Goal: Communication & Community: Answer question/provide support

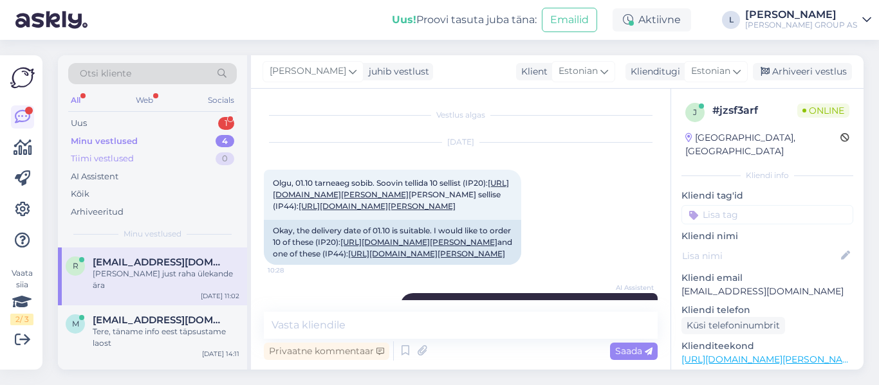
scroll to position [731, 0]
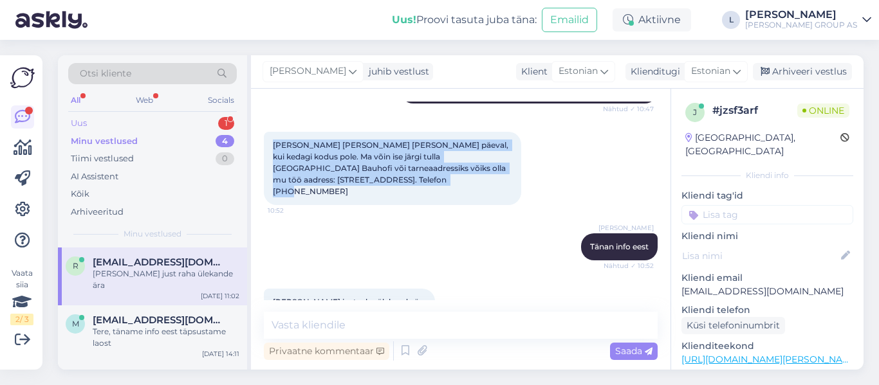
click at [93, 117] on div "Uus 1" at bounding box center [152, 124] width 169 height 18
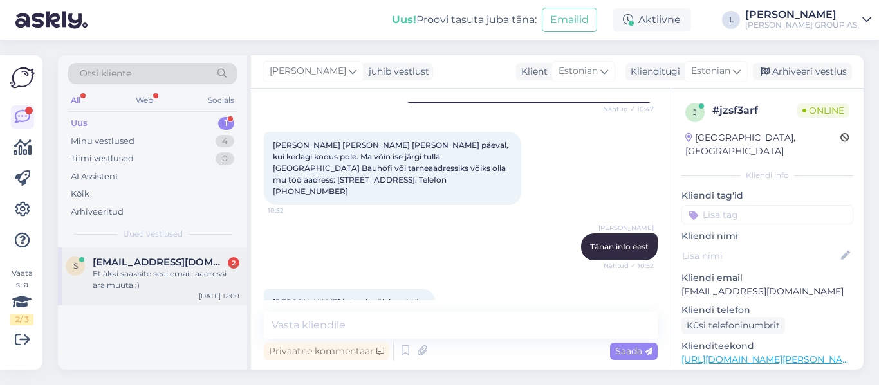
click at [190, 275] on div "Et äkki saaksite seal emaili aadressi ara muuta ;)" at bounding box center [166, 279] width 147 height 23
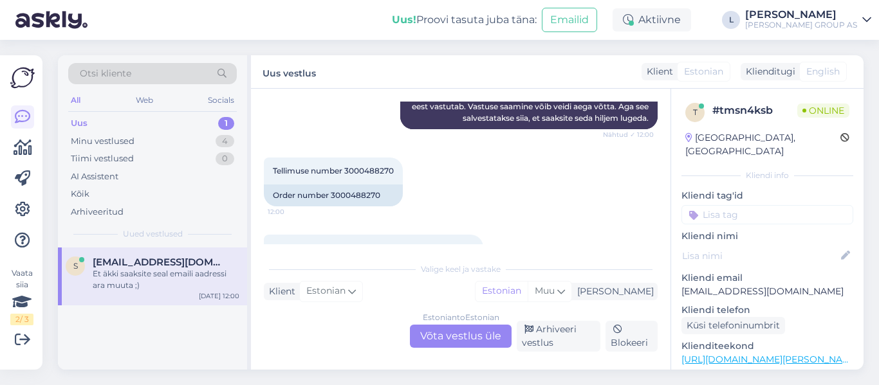
scroll to position [214, 0]
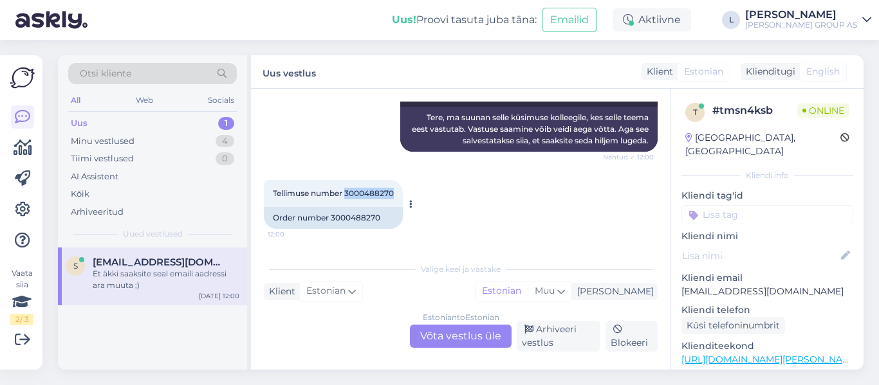
drag, startPoint x: 398, startPoint y: 180, endPoint x: 348, endPoint y: 181, distance: 49.6
click at [348, 181] on div "Tellimuse number 3000488270 12:00" at bounding box center [333, 193] width 139 height 27
copy span "3000488270"
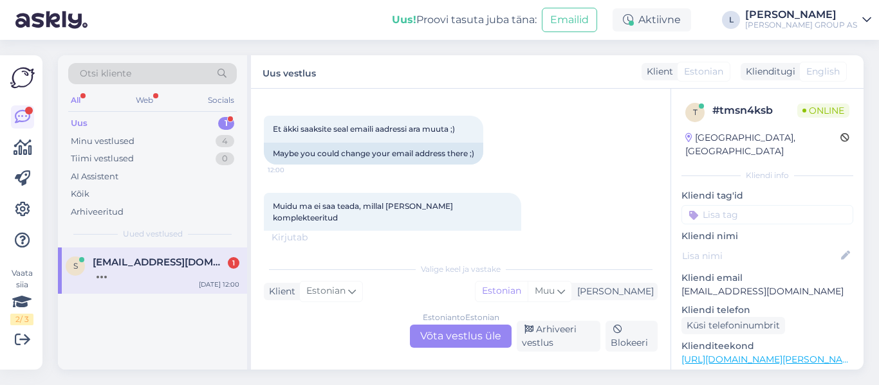
click at [447, 340] on div "Estonian to Estonian Võta vestlus üle" at bounding box center [461, 336] width 102 height 23
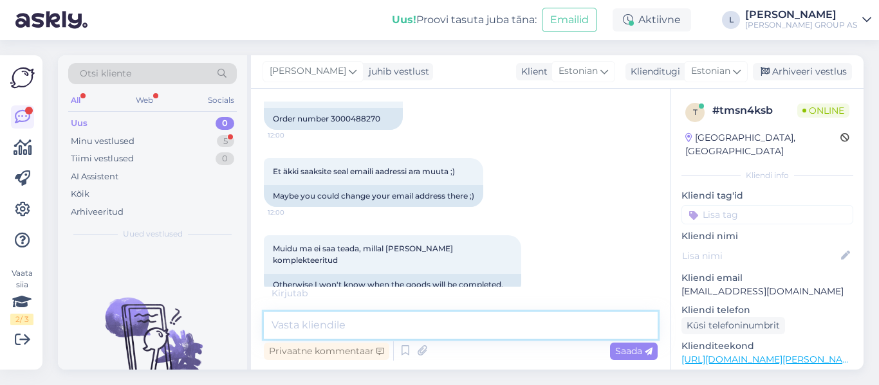
click at [401, 331] on textarea at bounding box center [461, 325] width 394 height 27
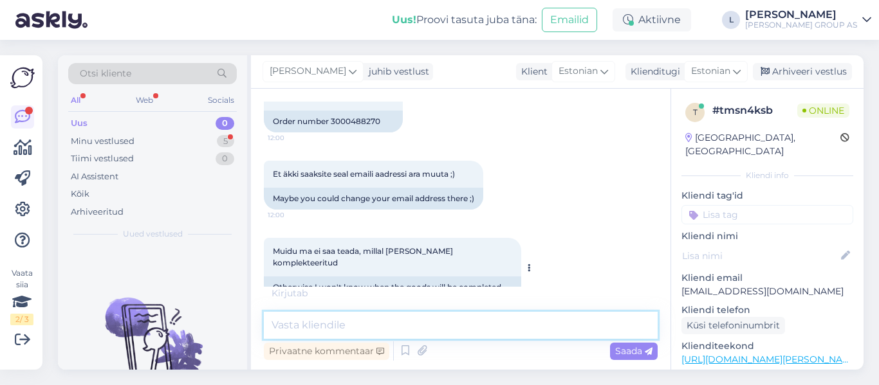
scroll to position [313, 0]
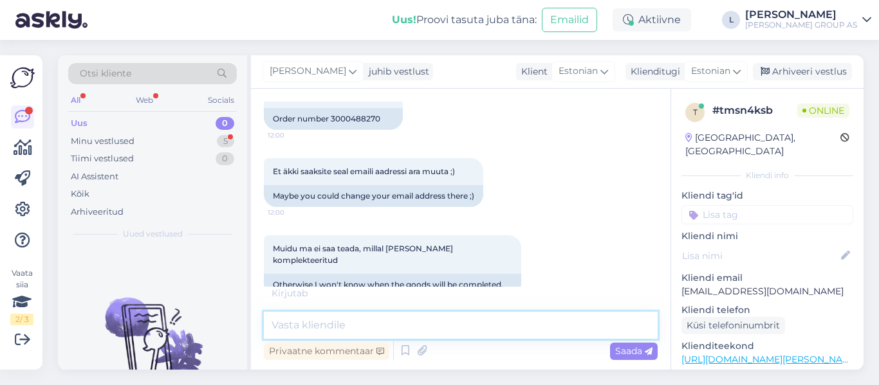
click at [394, 328] on textarea at bounding box center [461, 325] width 394 height 27
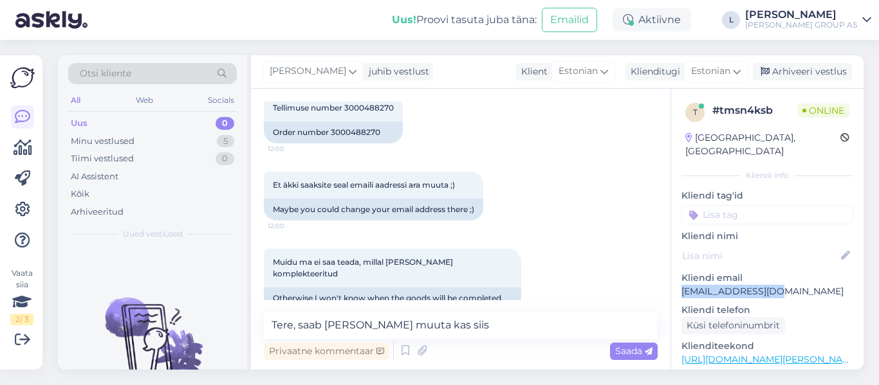
drag, startPoint x: 785, startPoint y: 284, endPoint x: 682, endPoint y: 279, distance: 103.1
click at [682, 285] on p "[EMAIL_ADDRESS][DOMAIN_NAME]" at bounding box center [767, 292] width 172 height 14
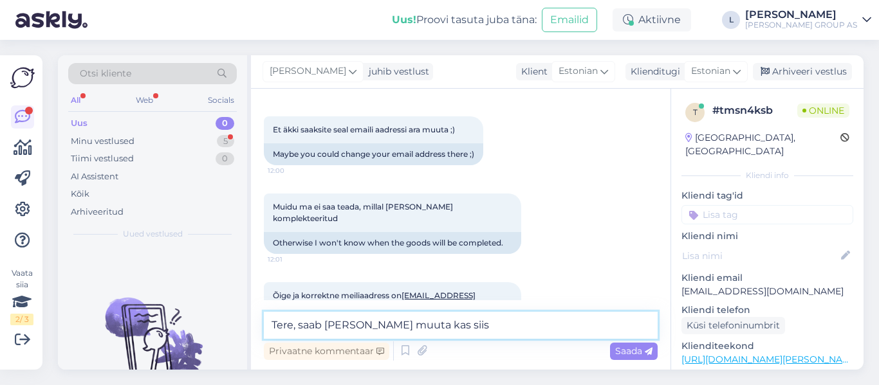
click at [537, 324] on textarea "Tere, saab [PERSON_NAME] muuta kas siis" at bounding box center [461, 325] width 394 height 27
drag, startPoint x: 491, startPoint y: 328, endPoint x: 386, endPoint y: 325, distance: 104.9
click at [386, 325] on textarea "Tere, saab [PERSON_NAME] muuta kas siis" at bounding box center [461, 325] width 394 height 27
type textarea "Tere, saab [PERSON_NAME] muuta"
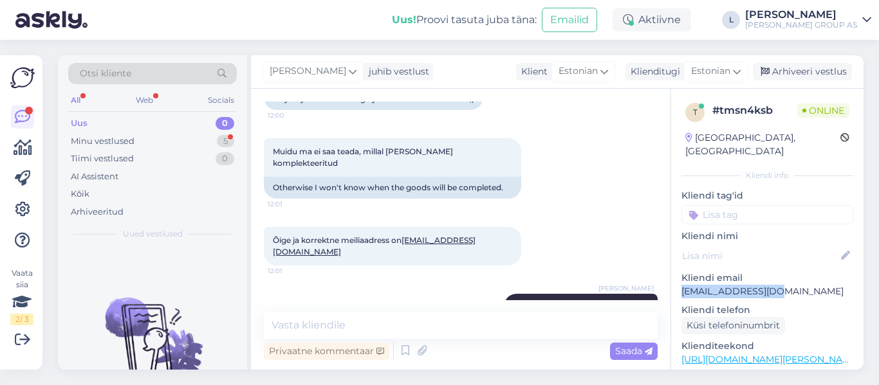
drag, startPoint x: 775, startPoint y: 277, endPoint x: 680, endPoint y: 279, distance: 94.6
click at [680, 279] on div "t # tmsn4ksb Online [GEOGRAPHIC_DATA], [GEOGRAPHIC_DATA] Kliendi info Kliendi t…" at bounding box center [767, 360] width 192 height 542
copy p "[EMAIL_ADDRESS][DOMAIN_NAME]"
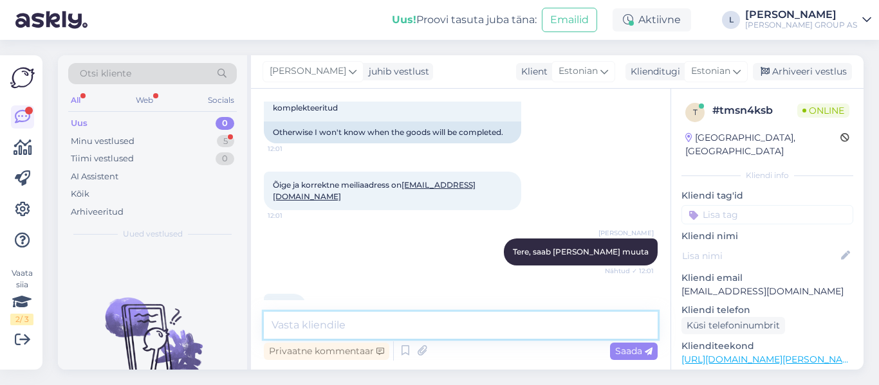
click at [377, 332] on textarea at bounding box center [461, 325] width 394 height 27
click at [79, 141] on div "Minu vestlused" at bounding box center [103, 141] width 64 height 13
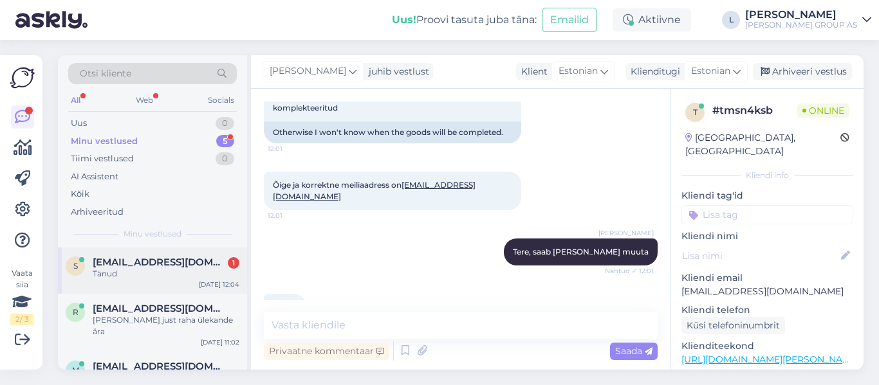
click at [145, 268] on div "Tänud" at bounding box center [166, 274] width 147 height 12
click at [351, 328] on textarea at bounding box center [461, 325] width 394 height 27
click at [112, 121] on div "Uus 1" at bounding box center [152, 124] width 169 height 18
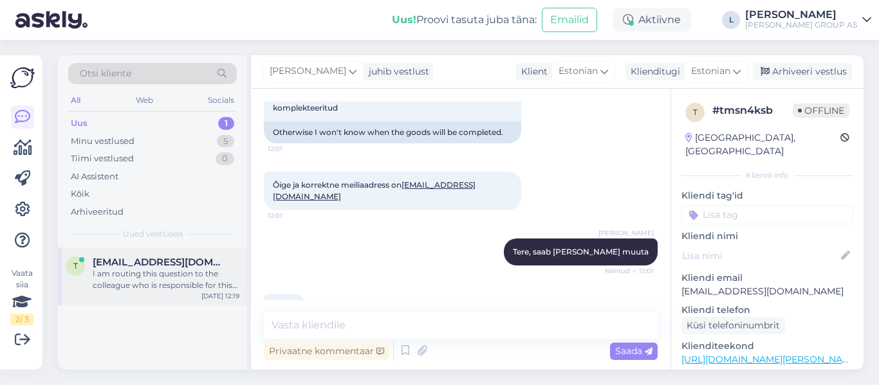
click at [142, 250] on div "t [EMAIL_ADDRESS][DOMAIN_NAME] I am routing this question to the colleague who …" at bounding box center [152, 277] width 189 height 58
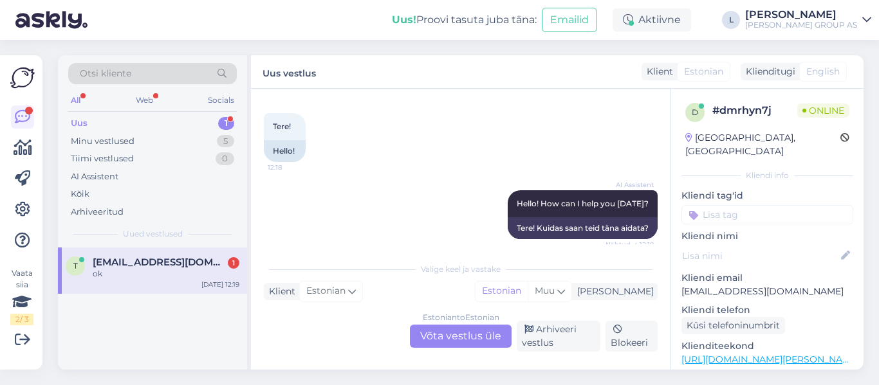
scroll to position [250, 0]
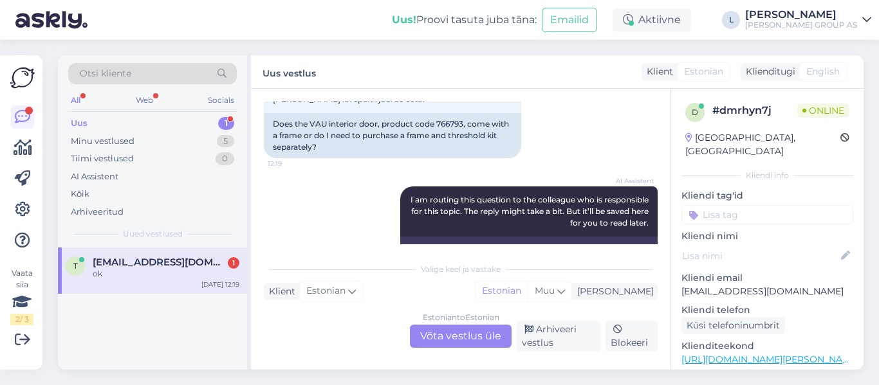
click at [460, 338] on div "Estonian to Estonian Võta vestlus üle" at bounding box center [461, 336] width 102 height 23
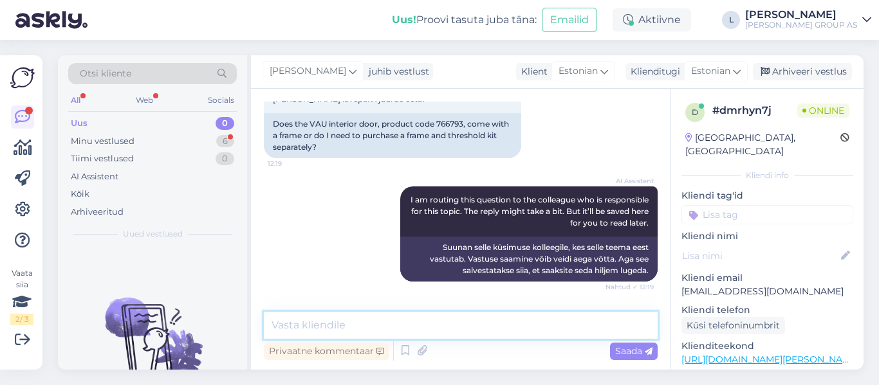
click at [436, 333] on textarea at bounding box center [461, 325] width 394 height 27
click at [339, 329] on textarea "Tere, lengid tileb eraldi osta" at bounding box center [461, 325] width 394 height 27
click at [481, 321] on textarea "Tere, lengid tuleb eraldi osta" at bounding box center [461, 325] width 394 height 27
type textarea "Tere, lengid tuleb eraldi osta. Leiate tarvikute alt"
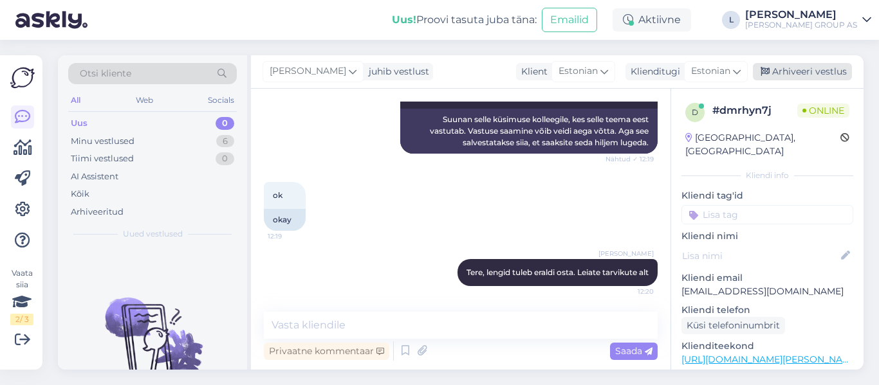
click at [797, 73] on div "Arhiveeri vestlus" at bounding box center [802, 71] width 99 height 17
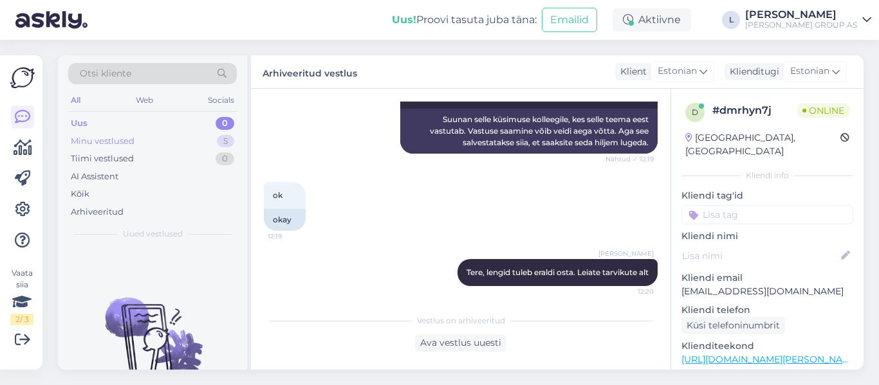
click at [98, 140] on div "Minu vestlused" at bounding box center [103, 141] width 64 height 13
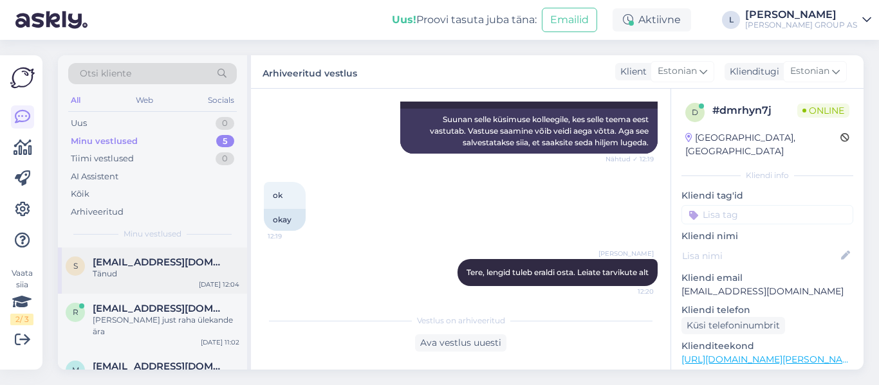
click at [166, 255] on div "S [EMAIL_ADDRESS][DOMAIN_NAME] Tänud [DATE] 12:04" at bounding box center [152, 271] width 189 height 46
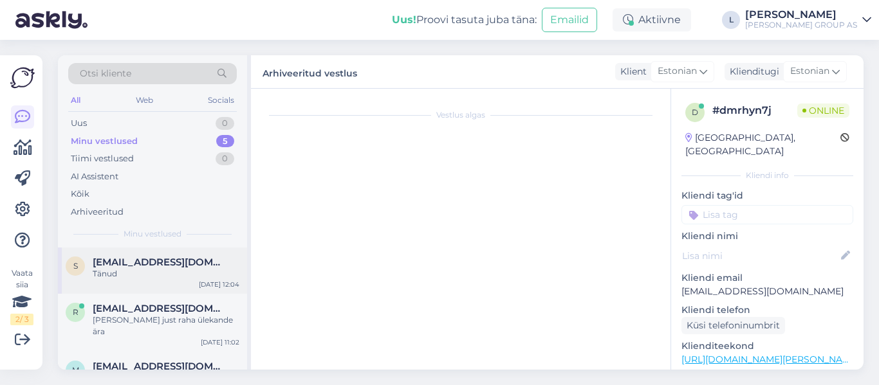
scroll to position [465, 0]
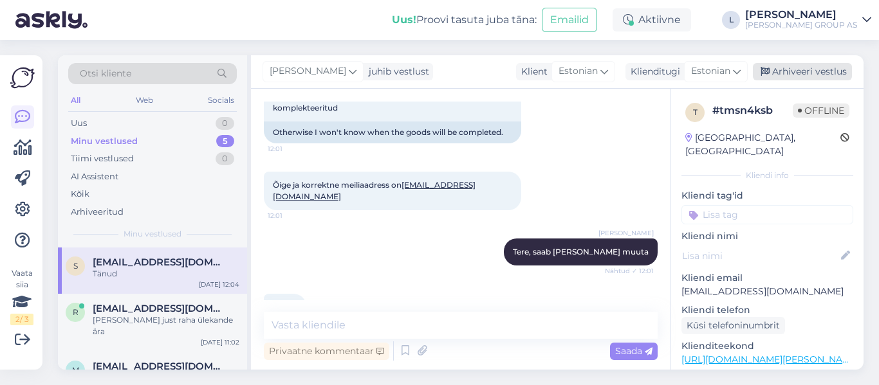
click at [824, 68] on div "Arhiveeri vestlus" at bounding box center [802, 71] width 99 height 17
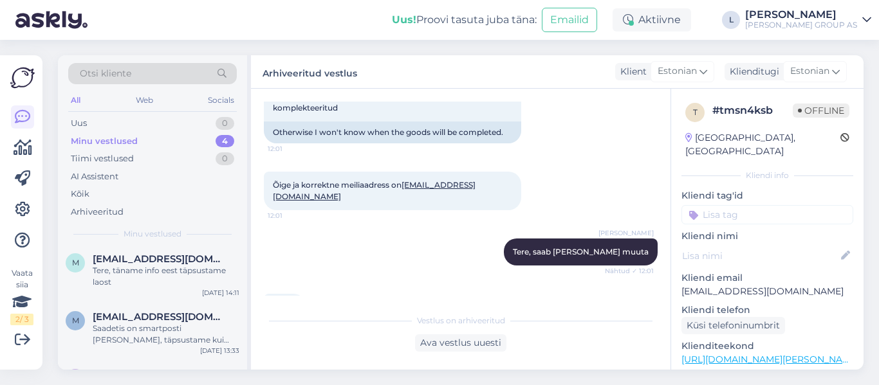
scroll to position [0, 0]
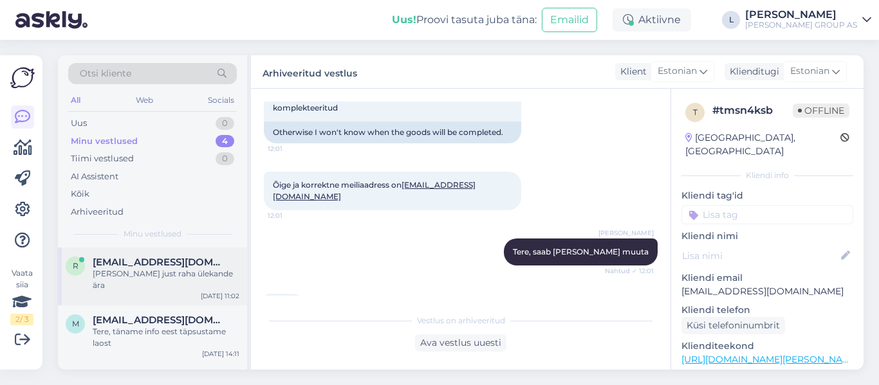
click at [168, 264] on span "[EMAIL_ADDRESS][DOMAIN_NAME]" at bounding box center [160, 263] width 134 height 12
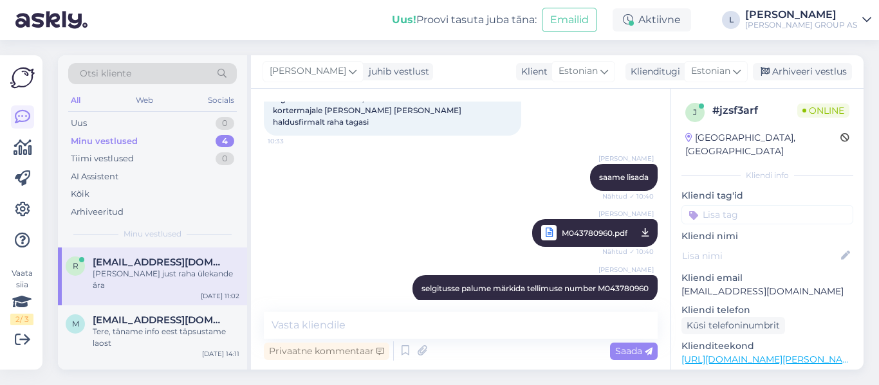
scroll to position [795, 0]
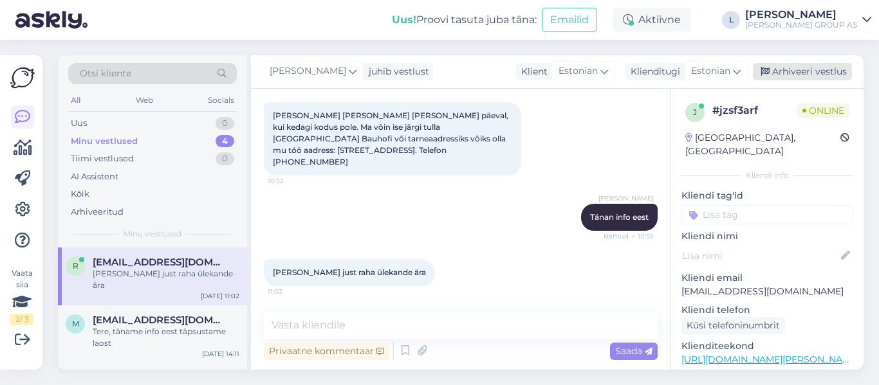
click at [823, 69] on div "Arhiveeri vestlus" at bounding box center [802, 71] width 99 height 17
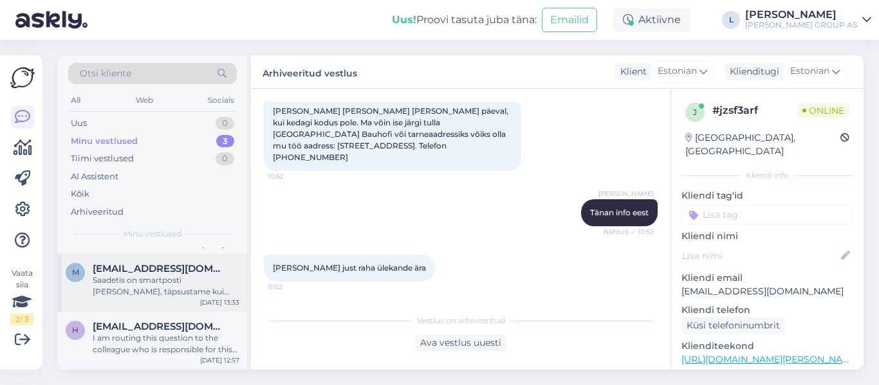
scroll to position [0, 0]
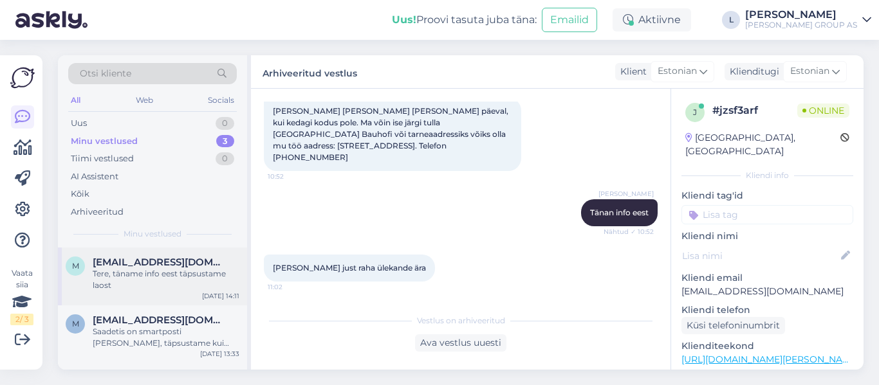
click at [177, 273] on div "Tere, täname info eest täpsustame laost" at bounding box center [166, 279] width 147 height 23
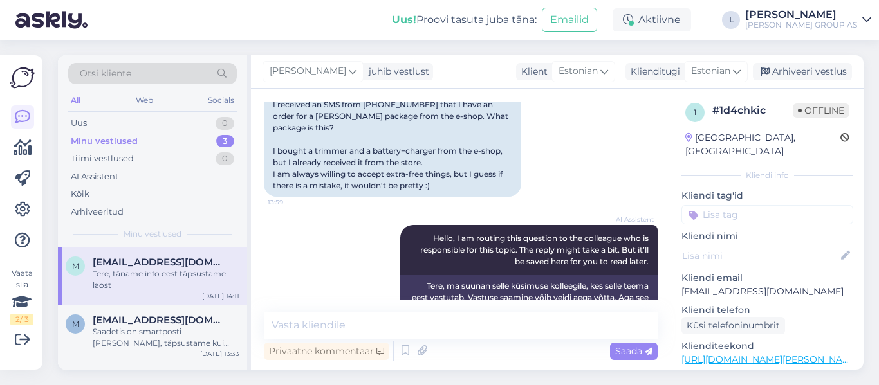
scroll to position [104, 0]
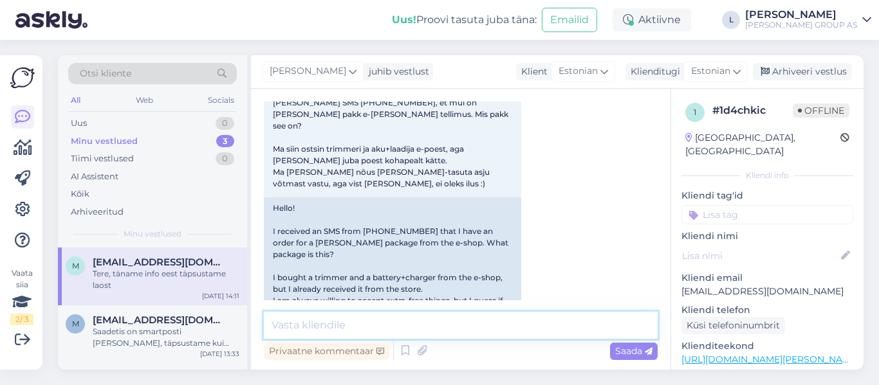
click at [380, 322] on textarea at bounding box center [461, 325] width 394 height 27
type textarea "Tere, tegu on eksliku teavitusega, vabandame"
click at [649, 350] on icon at bounding box center [649, 352] width 8 height 8
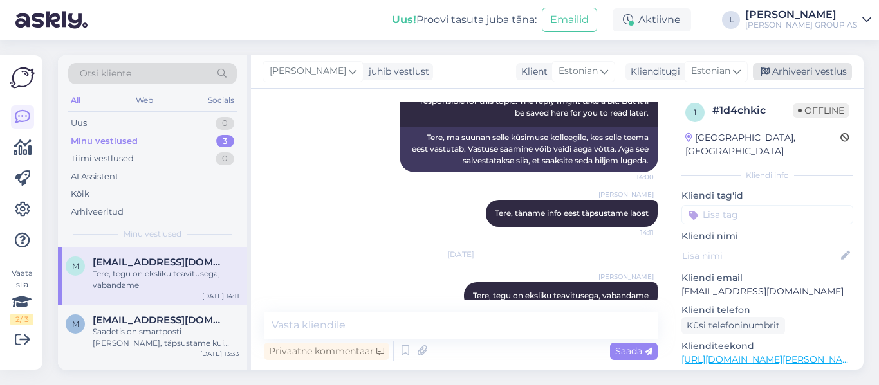
click at [813, 68] on div "Arhiveeri vestlus" at bounding box center [802, 71] width 99 height 17
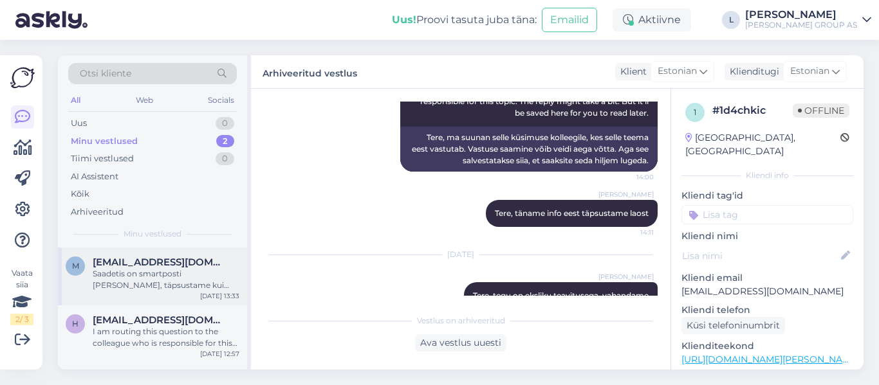
click at [165, 275] on div "Saadetis on smartposti [PERSON_NAME], täpsustame kui kiiresti saavad toimetada.…" at bounding box center [166, 279] width 147 height 23
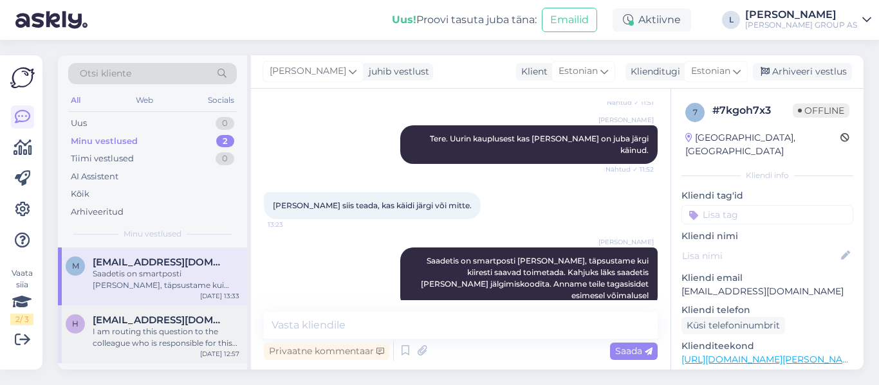
click at [175, 342] on div "I am routing this question to the colleague who is responsible for this topic. …" at bounding box center [166, 337] width 147 height 23
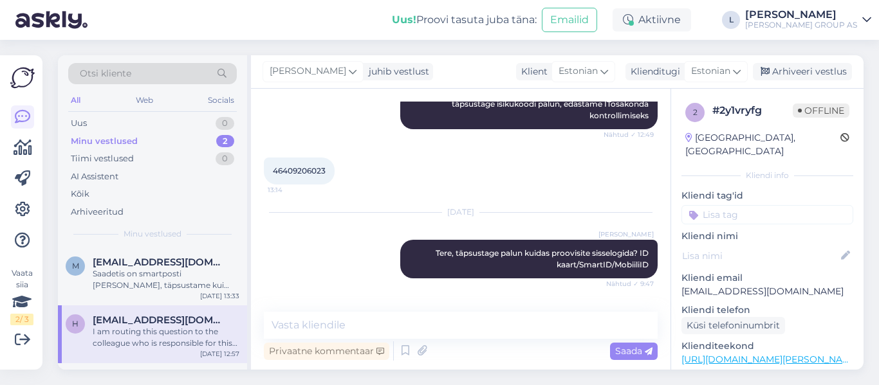
scroll to position [433, 0]
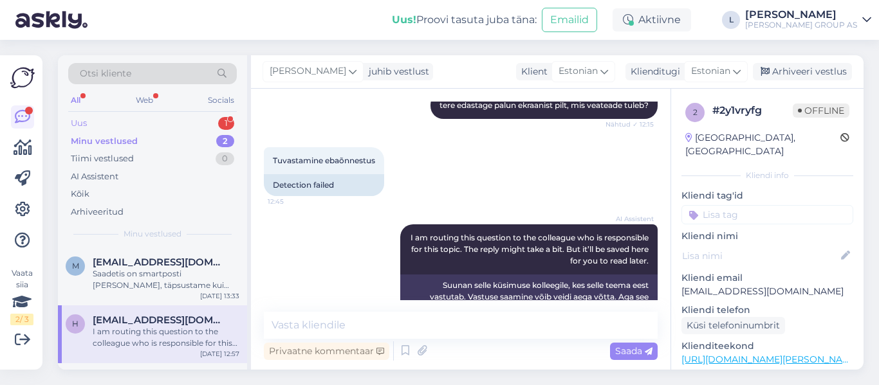
click at [93, 125] on div "Uus 1" at bounding box center [152, 124] width 169 height 18
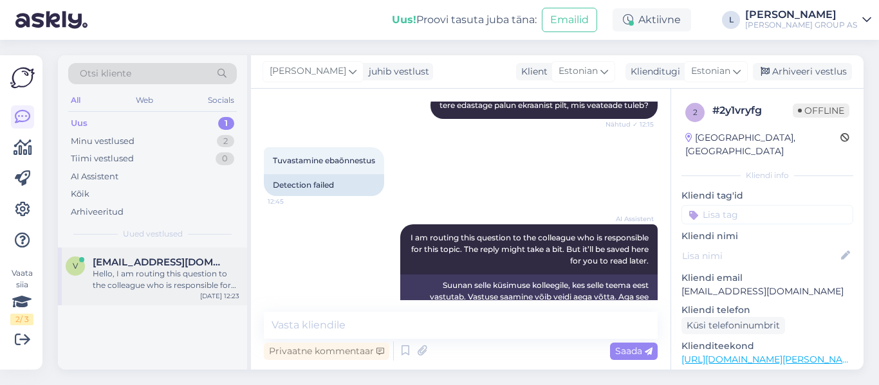
click at [181, 266] on span "[EMAIL_ADDRESS][DOMAIN_NAME]" at bounding box center [160, 263] width 134 height 12
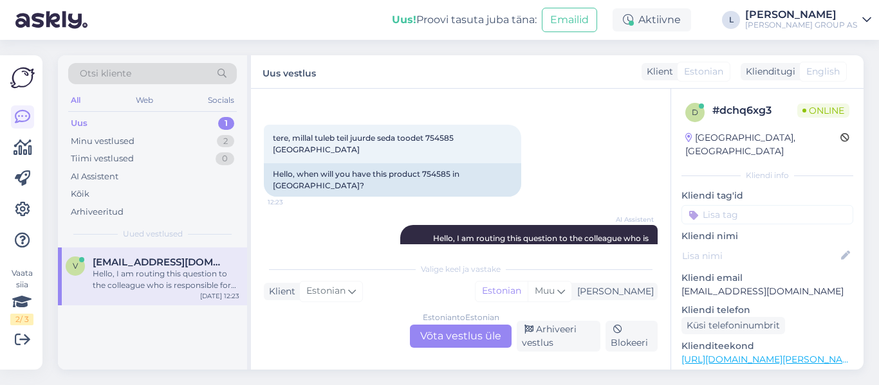
scroll to position [0, 0]
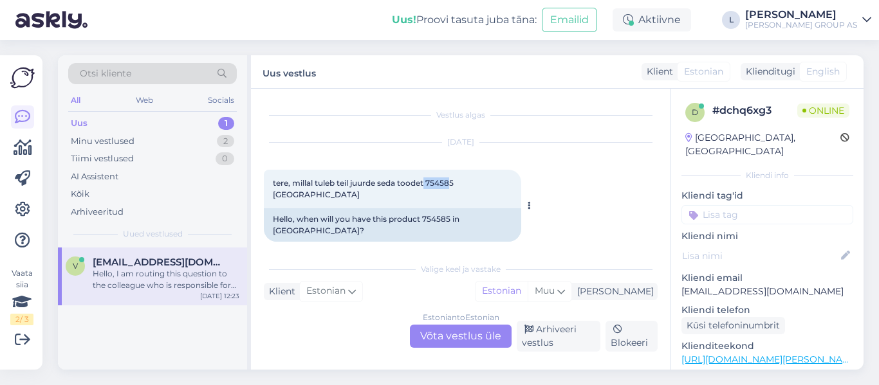
drag, startPoint x: 454, startPoint y: 182, endPoint x: 426, endPoint y: 181, distance: 28.3
click at [426, 181] on span "tere, millal tuleb teil juurde seda toodet 754585 [GEOGRAPHIC_DATA]" at bounding box center [364, 188] width 183 height 21
drag, startPoint x: 457, startPoint y: 187, endPoint x: 429, endPoint y: 186, distance: 27.7
click at [429, 186] on span "tere, millal tuleb teil juurde seda toodet 754585 [GEOGRAPHIC_DATA]" at bounding box center [364, 188] width 183 height 21
copy span "754585"
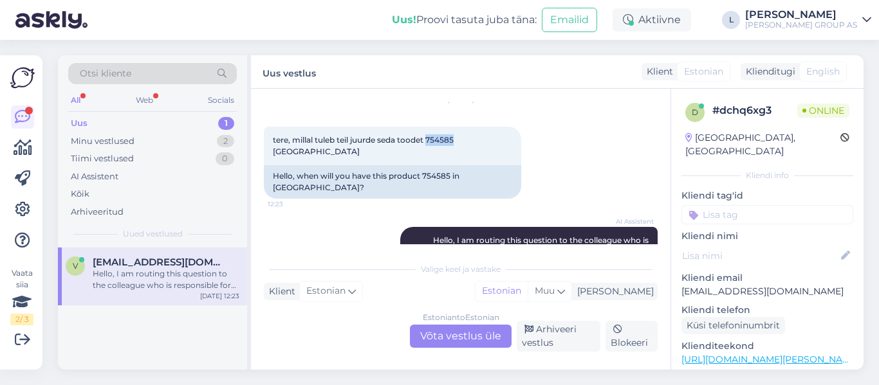
scroll to position [112, 0]
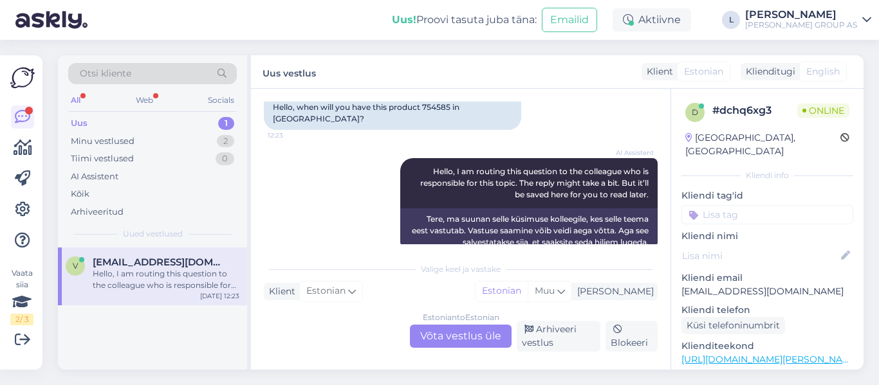
click at [472, 337] on div "Estonian to Estonian Võta vestlus üle" at bounding box center [461, 336] width 102 height 23
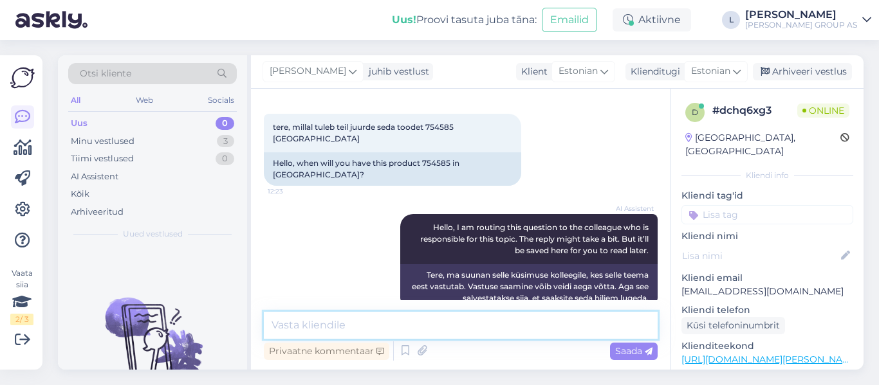
click at [414, 326] on textarea at bounding box center [461, 325] width 394 height 27
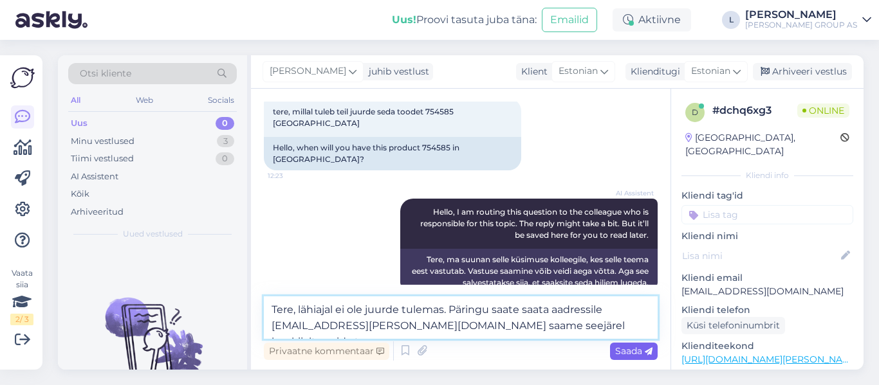
type textarea "Tere, lähiajal ei ole juurde tulemas. Päringu saate saata aadressile [EMAIL_ADD…"
click at [630, 351] on span "Saada" at bounding box center [633, 352] width 37 height 12
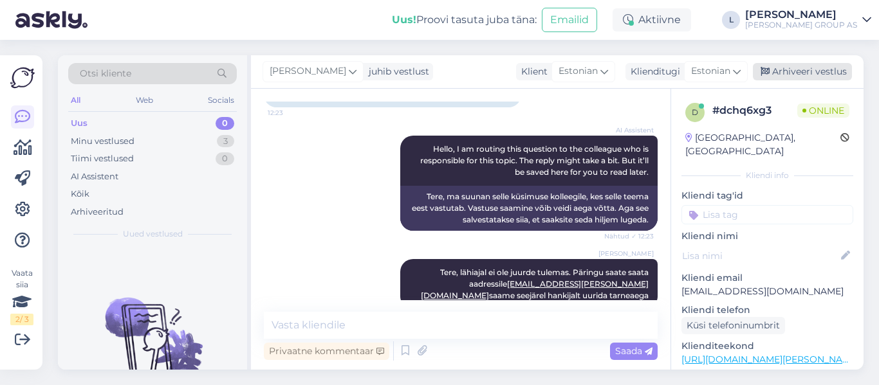
click at [823, 74] on div "Arhiveeri vestlus" at bounding box center [802, 71] width 99 height 17
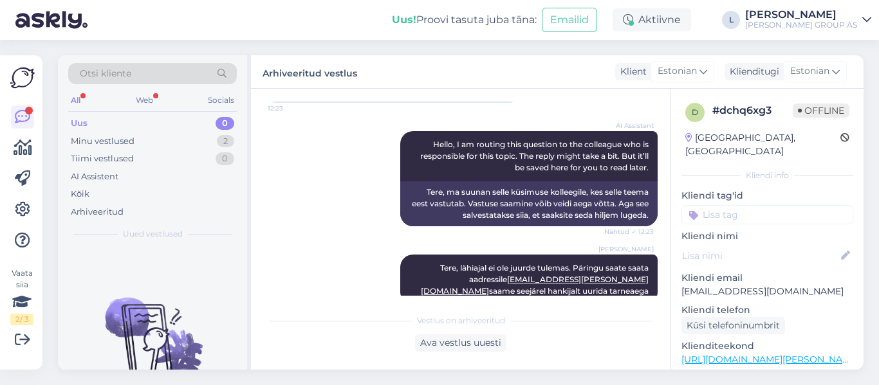
scroll to position [363, 0]
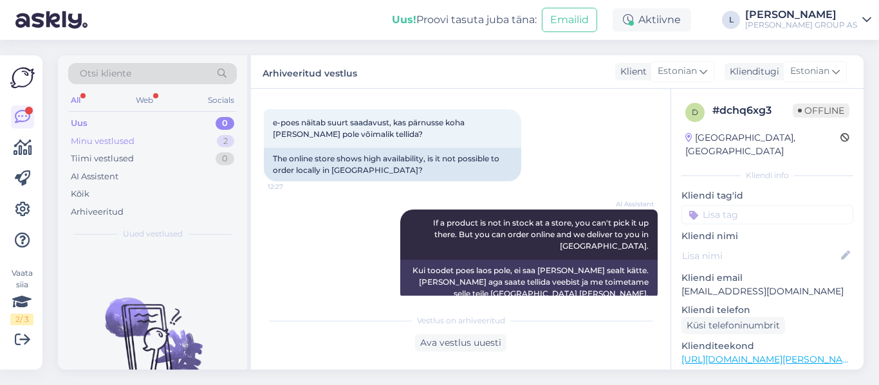
click at [141, 142] on div "Minu vestlused 2" at bounding box center [152, 142] width 169 height 18
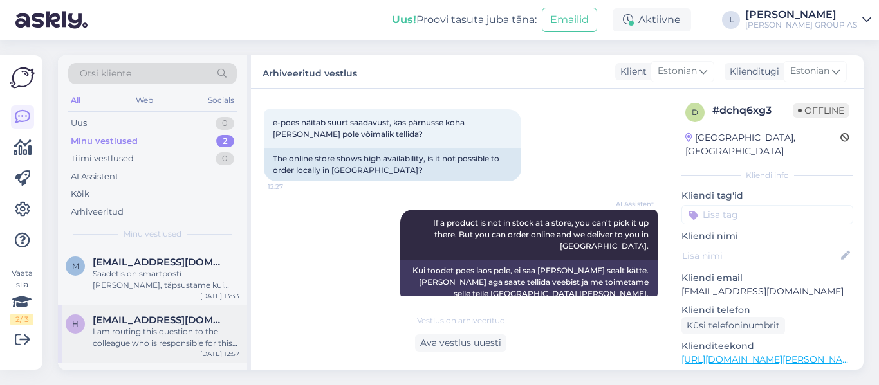
click at [170, 333] on div "I am routing this question to the colleague who is responsible for this topic. …" at bounding box center [166, 337] width 147 height 23
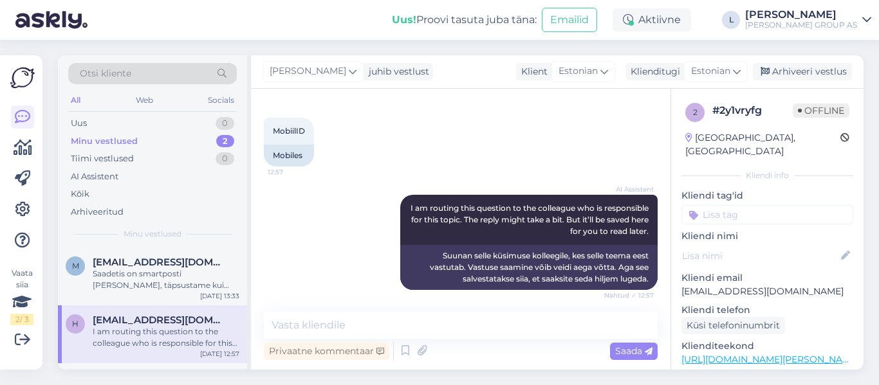
scroll to position [884, 0]
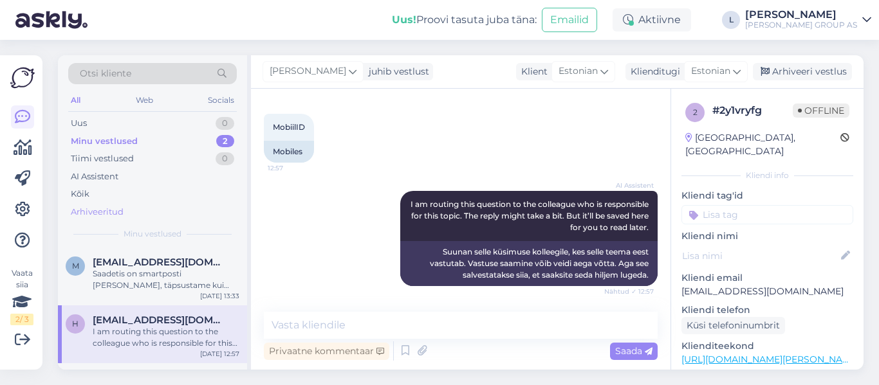
click at [84, 208] on div "Arhiveeritud" at bounding box center [97, 212] width 53 height 13
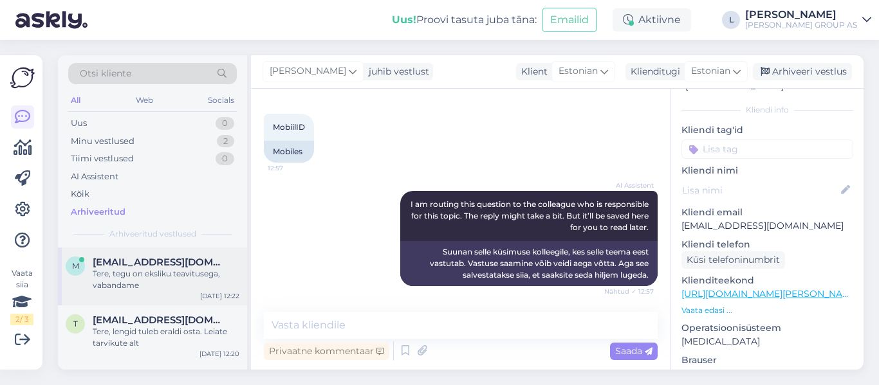
scroll to position [91, 0]
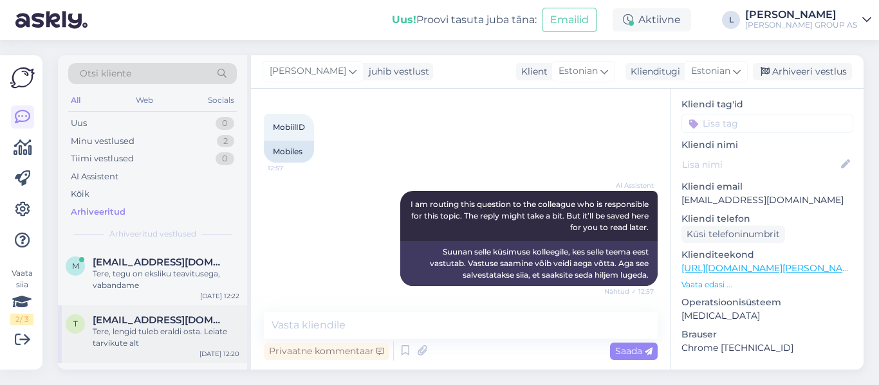
click at [172, 338] on div "Tere, lengid tuleb eraldi osta. Leiate tarvikute alt" at bounding box center [166, 337] width 147 height 23
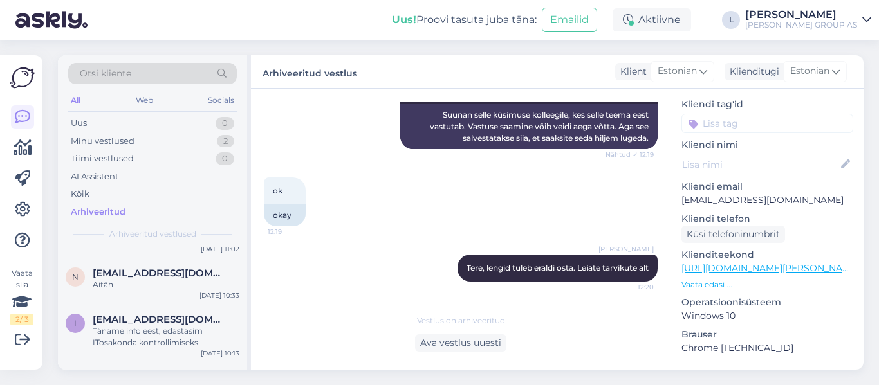
scroll to position [257, 0]
click at [158, 324] on div "Täname info eest, edastasim ITosakonda kontrollimiseks" at bounding box center [166, 335] width 147 height 23
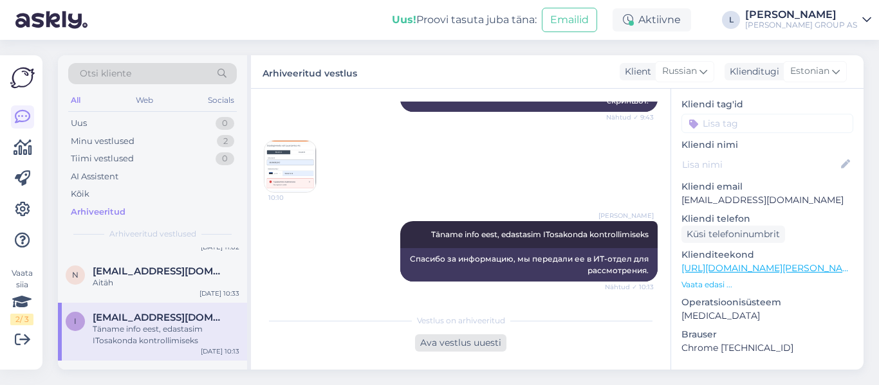
click at [488, 342] on div "Ava vestlus uuesti" at bounding box center [460, 343] width 91 height 17
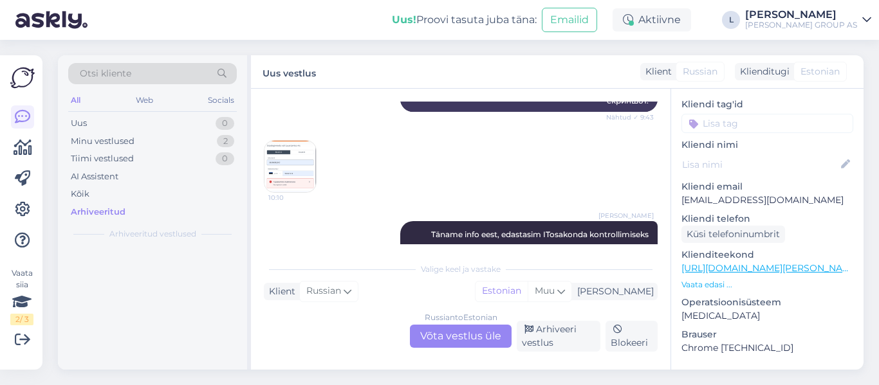
scroll to position [0, 0]
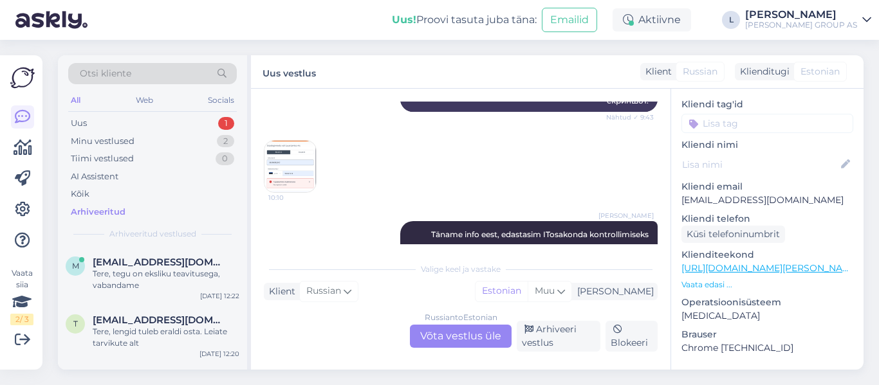
click at [486, 334] on div "Russian to Estonian Võta vestlus üle" at bounding box center [461, 336] width 102 height 23
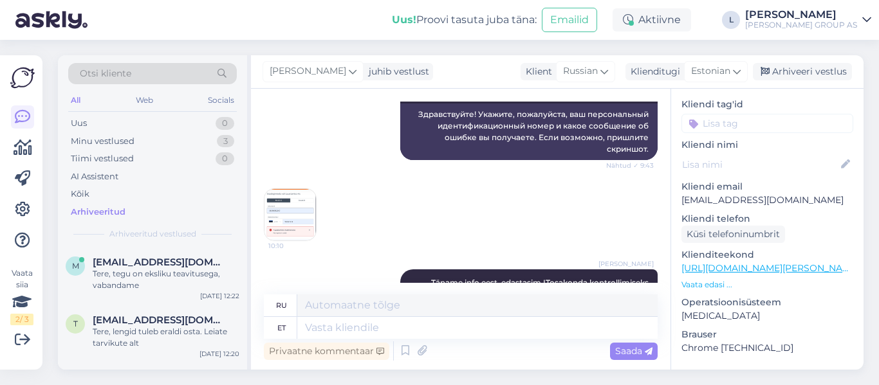
scroll to position [479, 0]
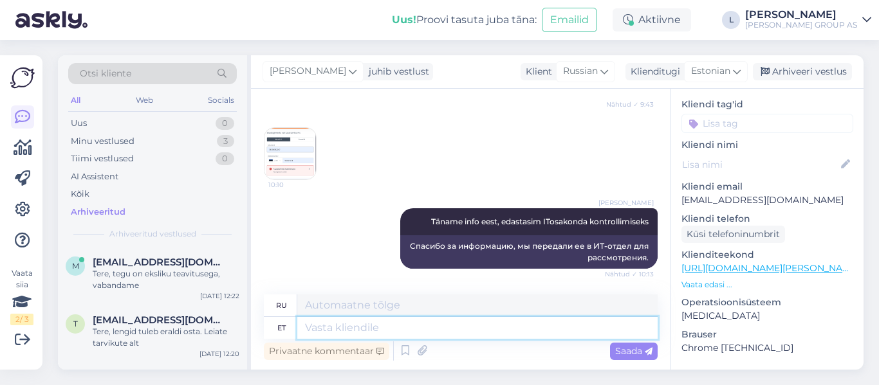
click at [519, 337] on textarea at bounding box center [477, 328] width 360 height 22
type textarea "Proovige"
type textarea "Пытаться"
type textarea "Proovige palun"
type textarea "Пожалуйста, попробуйте."
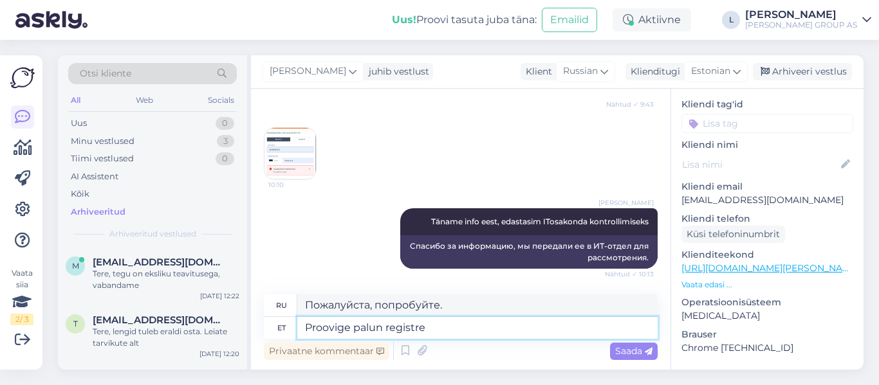
type textarea "Proovige palun registree"
type textarea "Пожалуйста, попробуйте зарегистрироваться."
type textarea "Proovige palun registreerida uus k"
type textarea "Попробуйте зарегистрировать новый."
type textarea "Proovige palun registreerida uus konto"
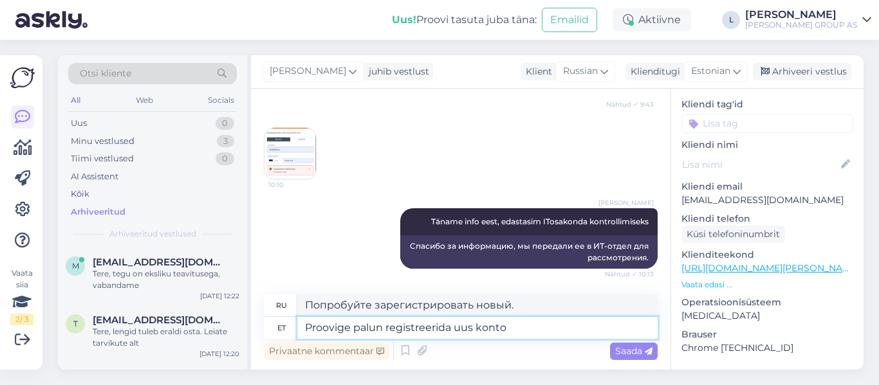
type textarea "Попробуйте зарегистрировать новую учетную запись."
type textarea "Proovige palun registreerida uus konto ning"
type textarea "Пожалуйста, попробуйте зарегистрировать новую учетную запись [PERSON_NAME]"
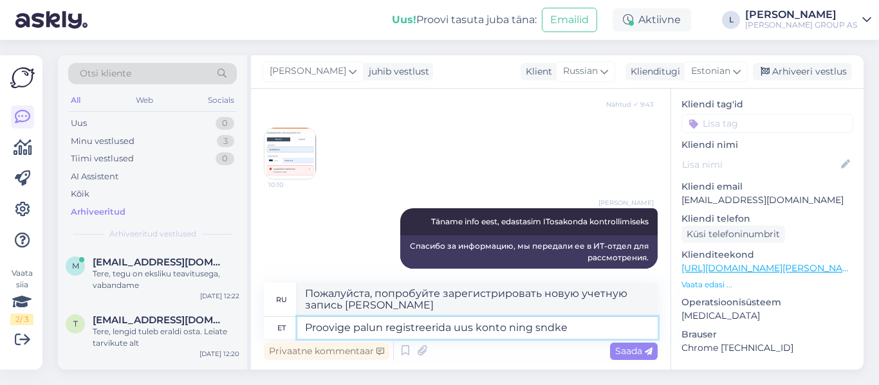
type textarea "Proovige palun registreerida uus konto ning sndke t"
type textarea "Попробуйте зарегистрировать новую учетную запись и войти в систему."
type textarea "Proovige palun registreerida uus konto ning sndke teada"
type textarea "Попробуйте зарегистрировать новую учетную запись и сообщите нам об этом."
type textarea "Proovige palun registreerida uus konto ning sndke teada k"
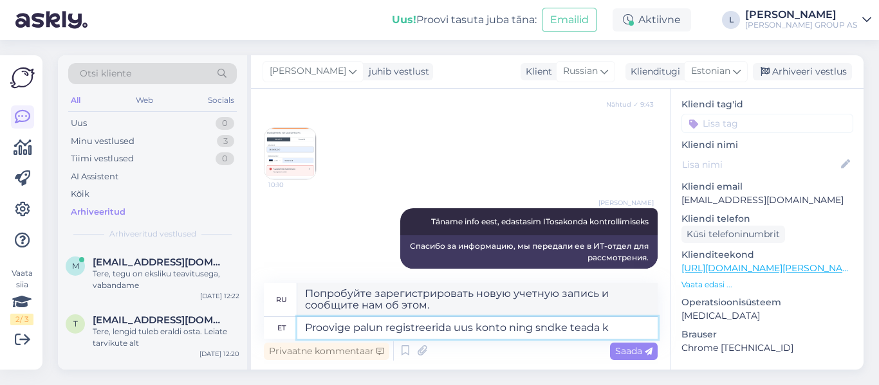
type textarea "Пожалуйста, попробуйте зарегистрировать новую учетную запись и дайте мне знать."
type textarea "Proovige palun registreerida uus konto ning sndke teada kas"
type textarea "Пожалуйста, попробуйте зарегистрировать новую учетную запись и сообщите нам, ес…"
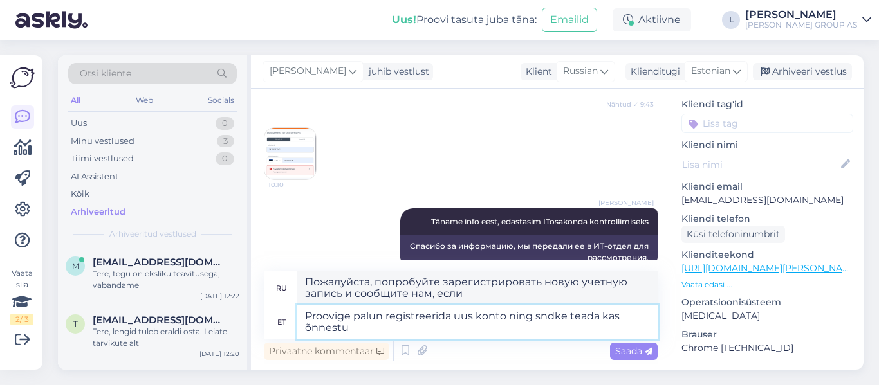
type textarea "Proovige palun registreerida uus konto ning sndke teada kas õnnestub"
type textarea "Попробуйте зарегистрировать новую учетную запись и сообщите нам, если это срабо…"
click at [537, 316] on textarea "Proovige palun registreerida uus konto ning sndke teada kas õnnestub" at bounding box center [477, 322] width 360 height 33
type textarea "Proovige palun registreerida uus konto ning andke teada kas õnnestub"
click at [628, 349] on span "Saada" at bounding box center [633, 352] width 37 height 12
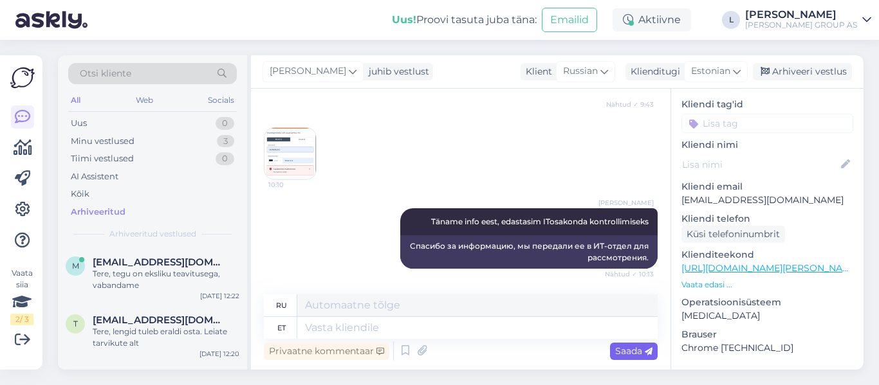
scroll to position [579, 0]
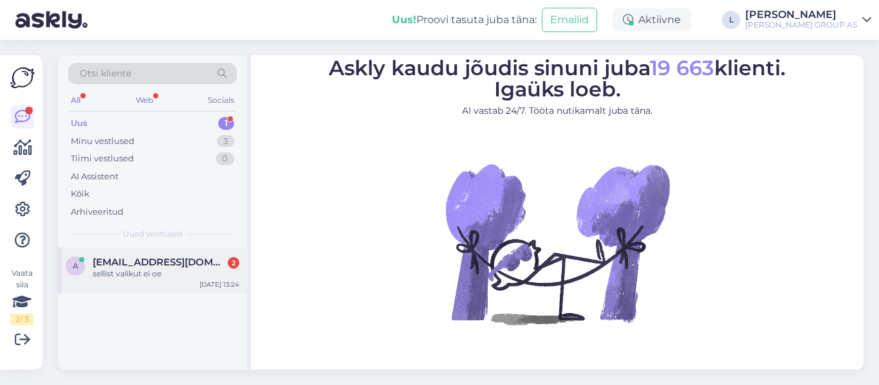
click at [123, 271] on div "sellist valikut ei oe" at bounding box center [166, 274] width 147 height 12
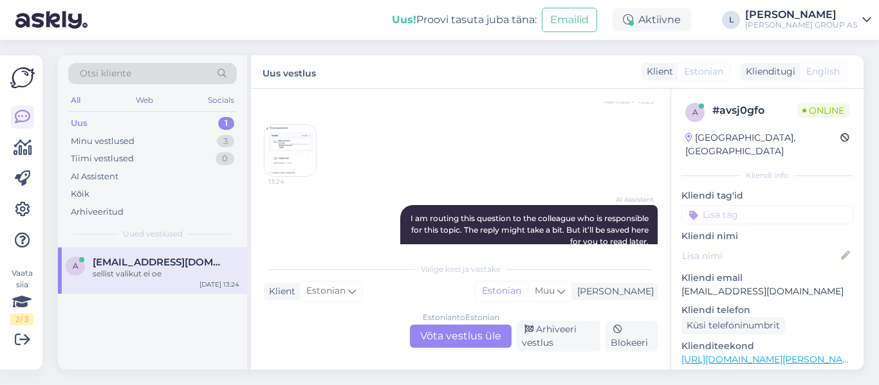
scroll to position [404, 0]
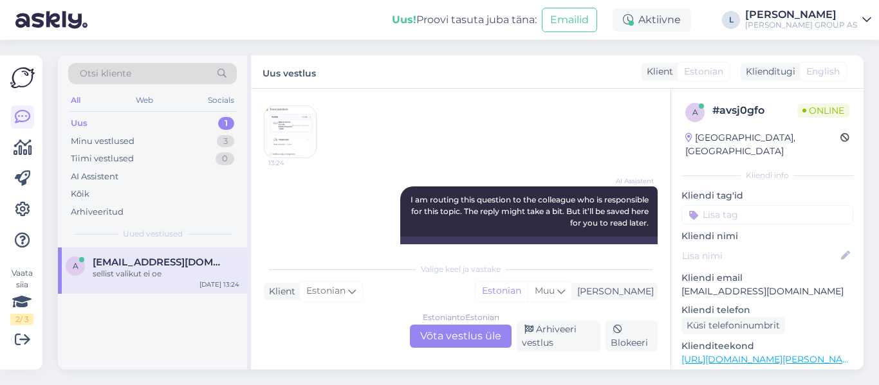
click at [306, 133] on img at bounding box center [289, 131] width 51 height 51
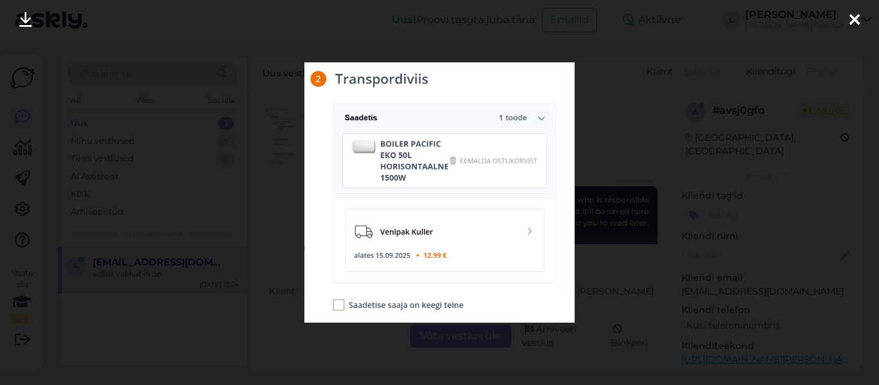
click at [315, 181] on img at bounding box center [439, 192] width 270 height 261
click at [860, 18] on div at bounding box center [855, 20] width 26 height 41
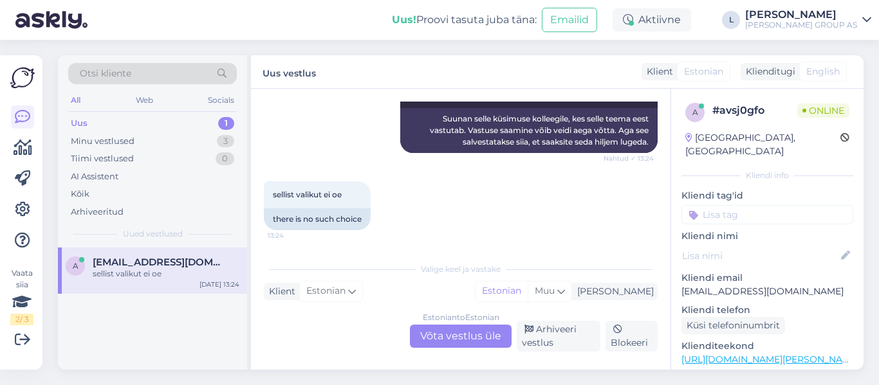
click at [463, 326] on div "Estonian to Estonian Võta vestlus üle" at bounding box center [461, 336] width 102 height 23
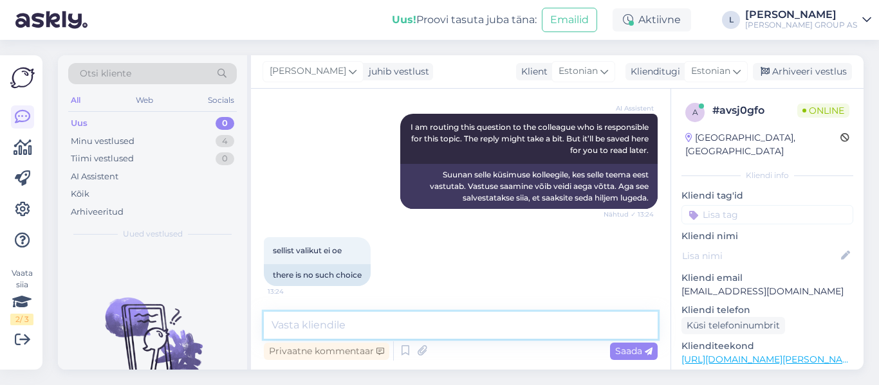
click at [354, 328] on textarea at bounding box center [461, 325] width 394 height 27
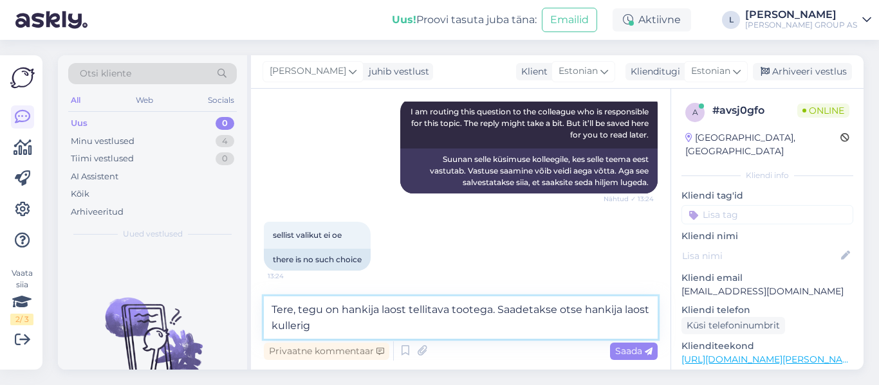
type textarea "Tere, tegu on hankija laost tellitava tootega. Saadetakse otse hankija laost ku…"
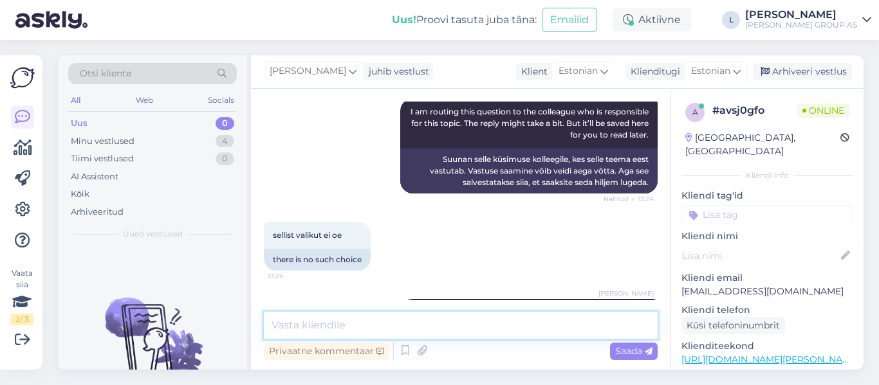
scroll to position [544, 0]
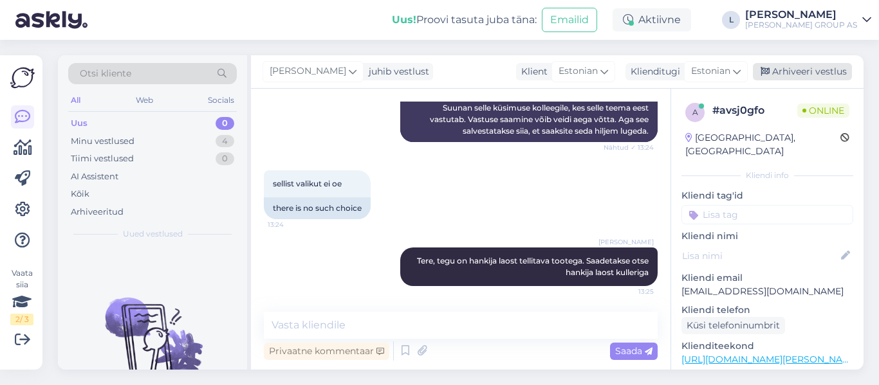
click at [816, 71] on div "Arhiveeri vestlus" at bounding box center [802, 71] width 99 height 17
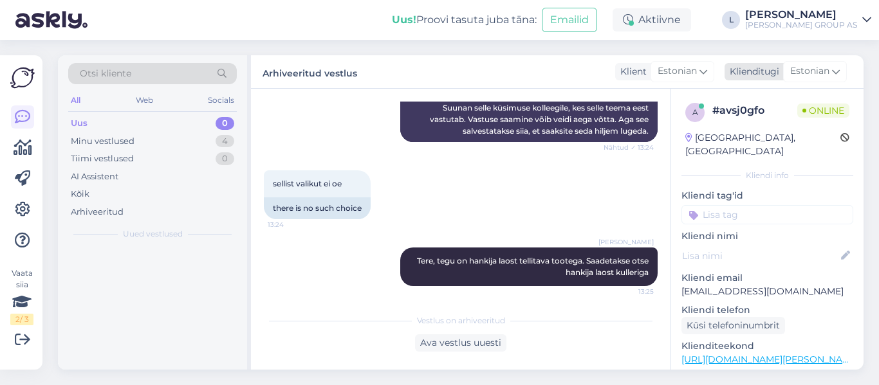
scroll to position [548, 0]
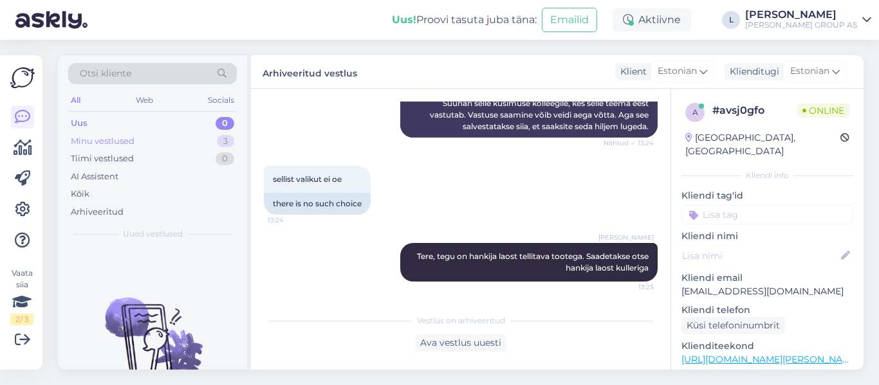
click at [125, 145] on div "Minu vestlused" at bounding box center [103, 141] width 64 height 13
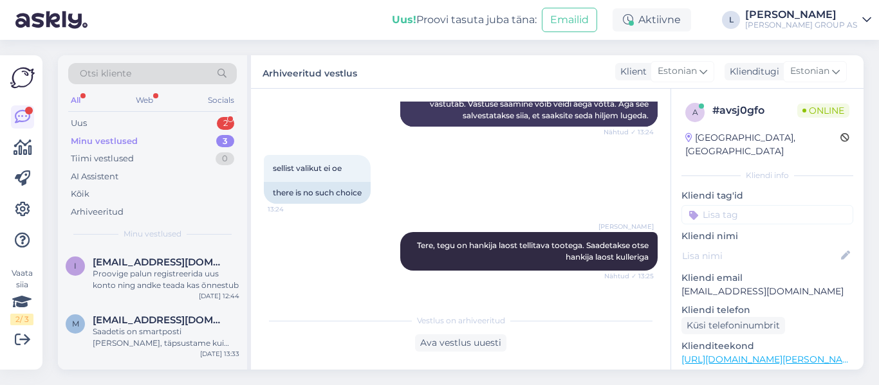
scroll to position [792, 0]
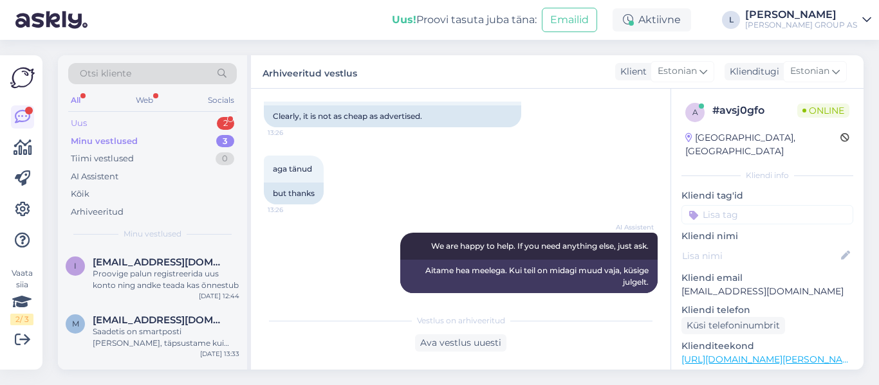
click at [104, 127] on div "Uus 2" at bounding box center [152, 124] width 169 height 18
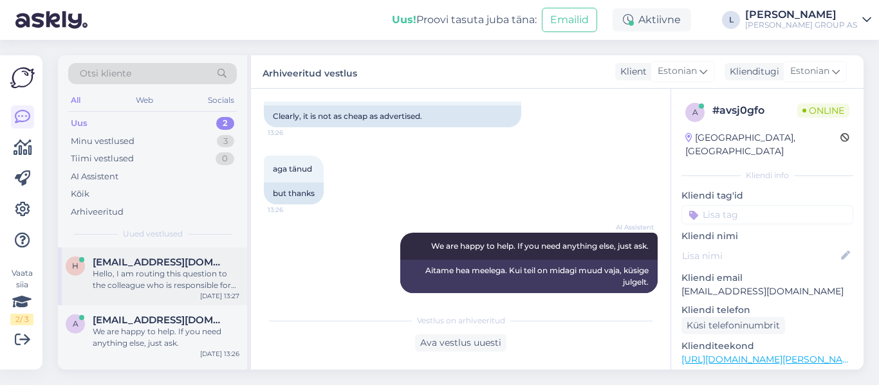
click at [153, 277] on div "Hello, I am routing this question to the colleague who is responsible for this …" at bounding box center [166, 279] width 147 height 23
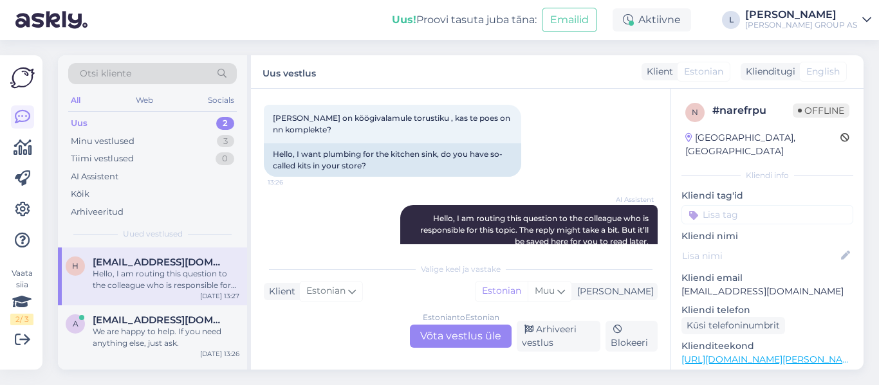
scroll to position [822, 0]
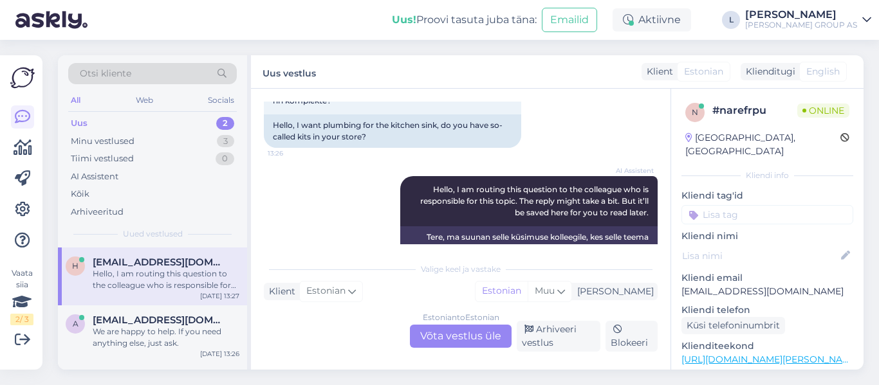
click at [450, 341] on div "Estonian to Estonian Võta vestlus üle" at bounding box center [461, 336] width 102 height 23
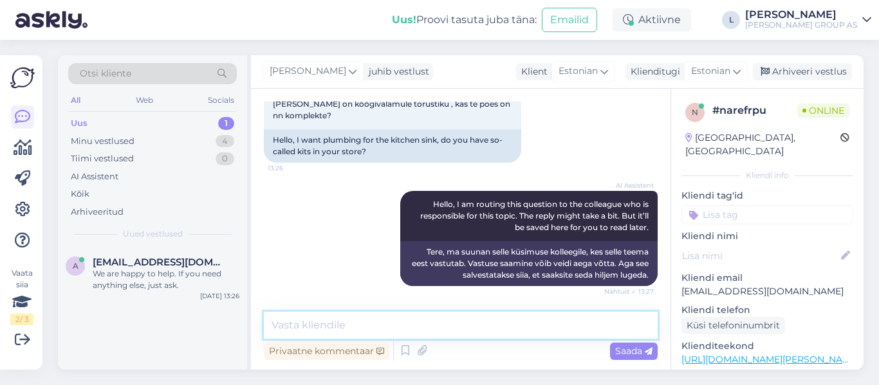
click at [412, 325] on textarea at bounding box center [461, 325] width 394 height 27
paste textarea "https://www.bauhof.ee/et/search?term=sifoon%20k%C3%B6%C3%B6givalamule"
type textarea "Tere, https://www.bauhof.ee/et/search?term=sifoon%20k%C3%B6%C3%B6givalamule"
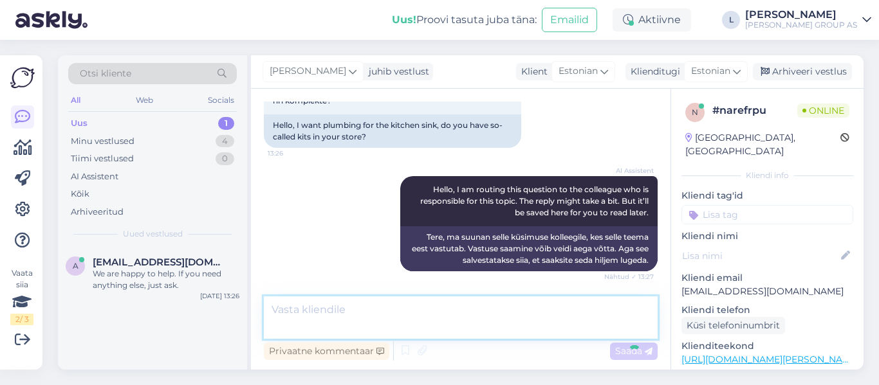
scroll to position [898, 0]
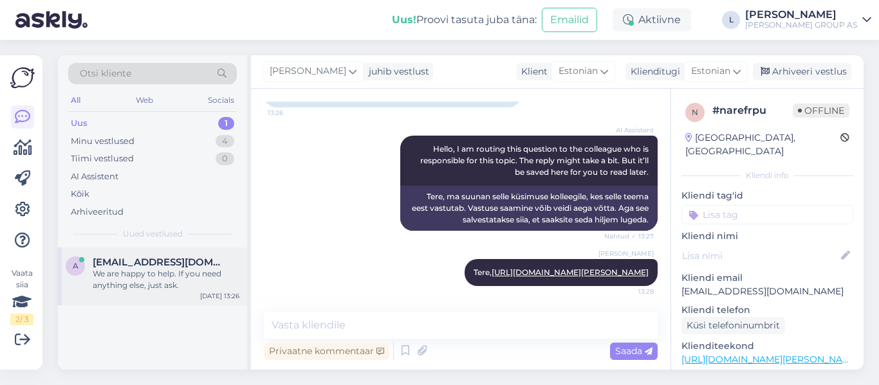
click at [117, 280] on div "We are happy to help. If you need anything else, just ask." at bounding box center [166, 279] width 147 height 23
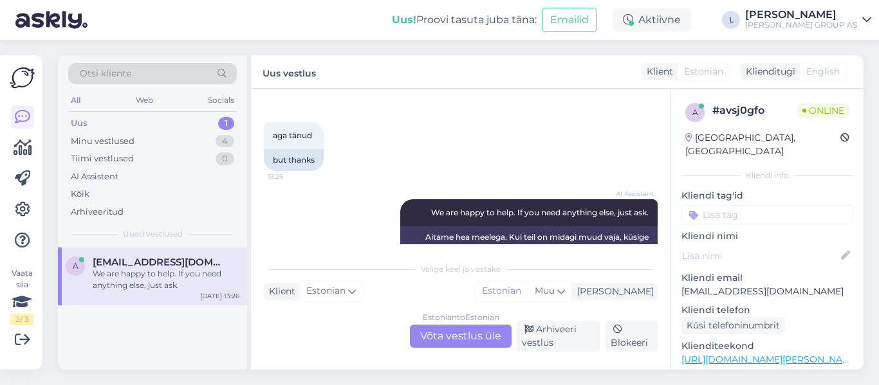
scroll to position [843, 0]
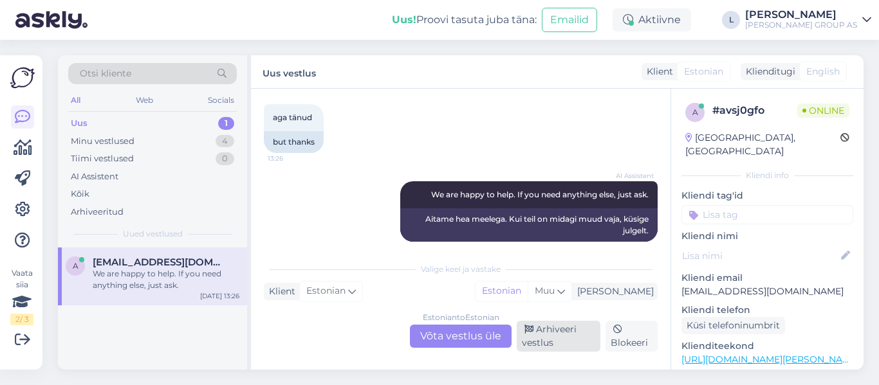
click at [563, 337] on div "Arhiveeri vestlus" at bounding box center [559, 336] width 84 height 31
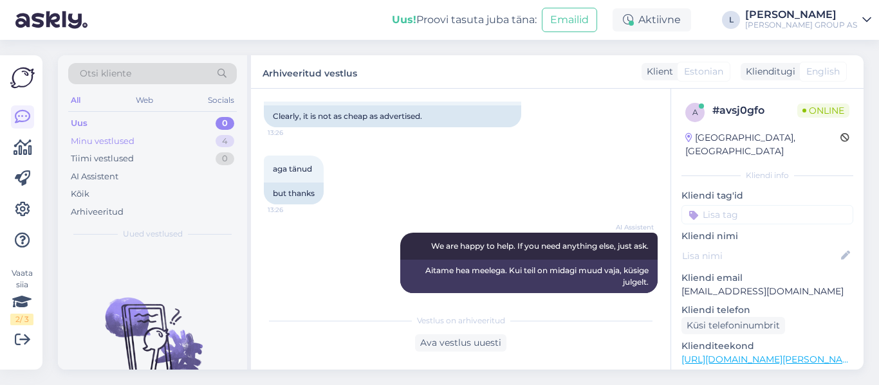
click at [107, 138] on div "Minu vestlused" at bounding box center [103, 141] width 64 height 13
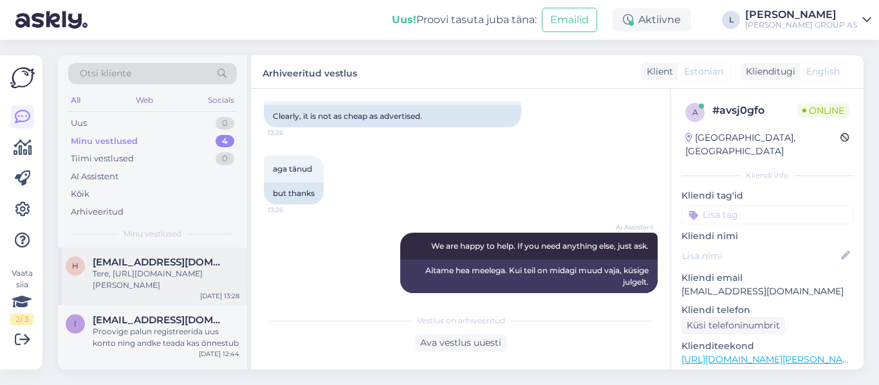
click at [169, 279] on div "Tere, https://www.bauhof.ee/et/search?term=sifoon%20k%C3%B6%C3%B6givalamule" at bounding box center [166, 279] width 147 height 23
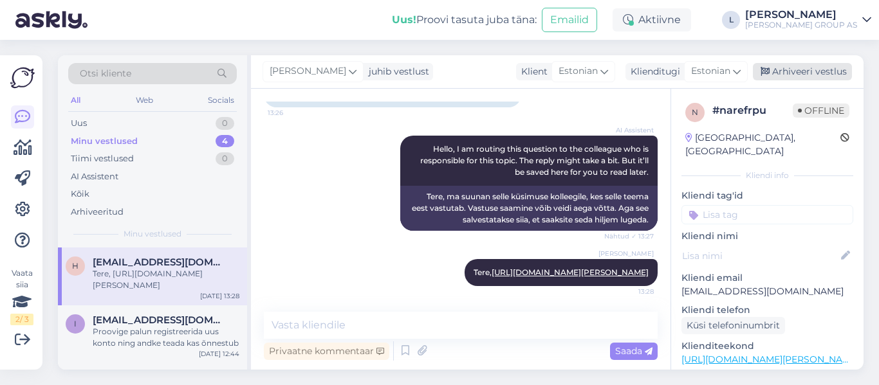
click at [786, 66] on div "Arhiveeri vestlus" at bounding box center [802, 71] width 99 height 17
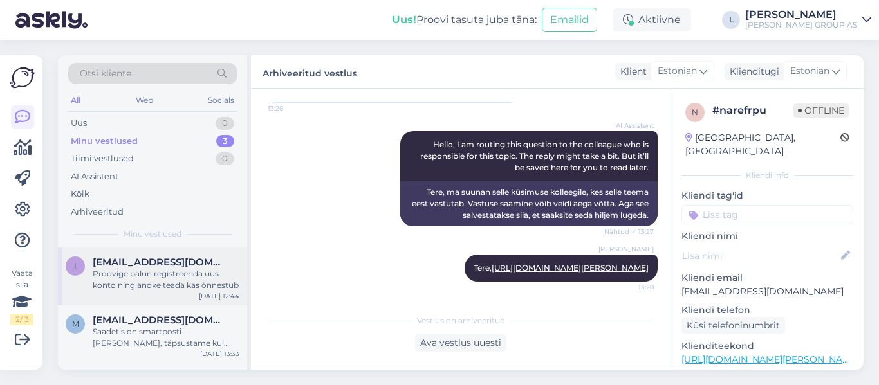
click at [142, 273] on div "Proovige palun registreerida uus konto ning andke teada kas õnnestub" at bounding box center [166, 279] width 147 height 23
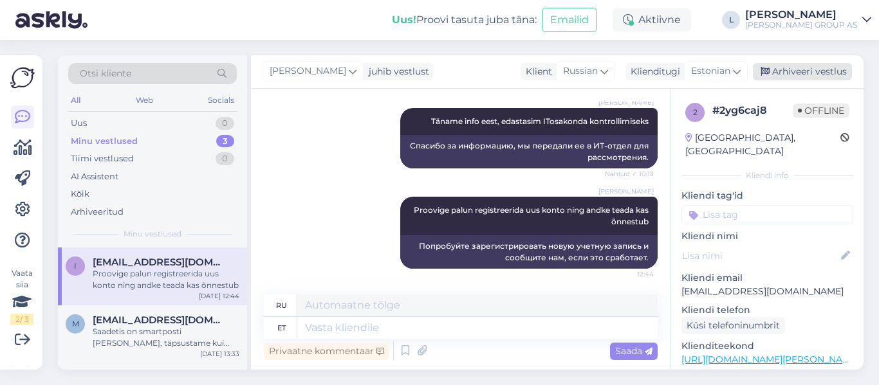
click at [800, 71] on div "Arhiveeri vestlus" at bounding box center [802, 71] width 99 height 17
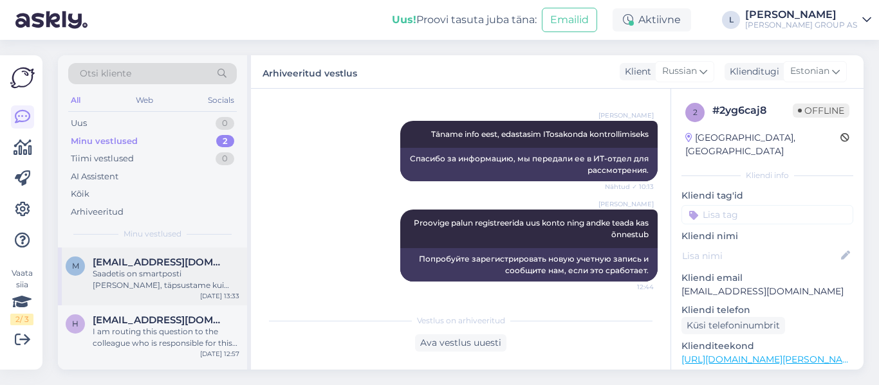
click at [171, 277] on div "Saadetis on smartposti [PERSON_NAME], täpsustame kui kiiresti saavad toimetada.…" at bounding box center [166, 279] width 147 height 23
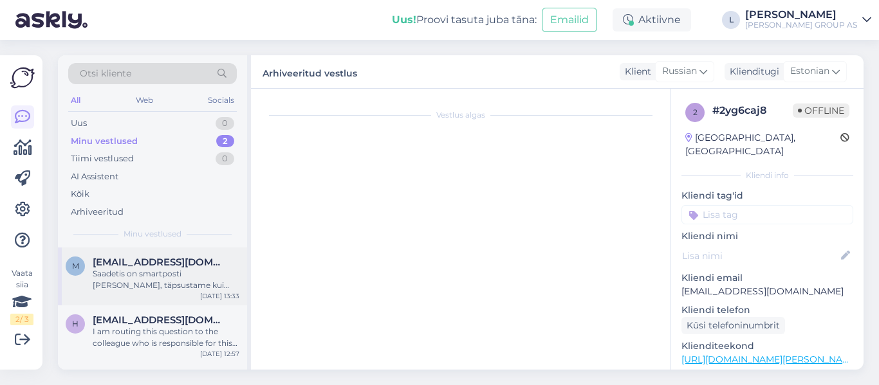
scroll to position [326, 0]
